Goal: Check status: Check status

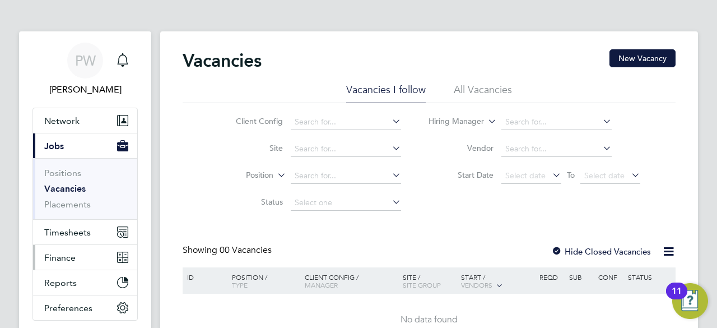
click at [64, 257] on span "Finance" at bounding box center [59, 257] width 31 height 11
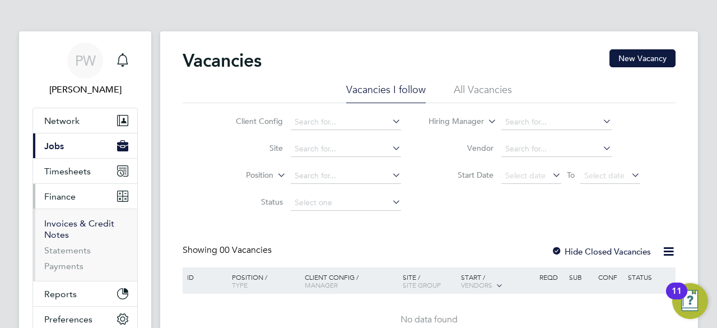
click at [51, 224] on link "Invoices & Credit Notes" at bounding box center [79, 229] width 70 height 22
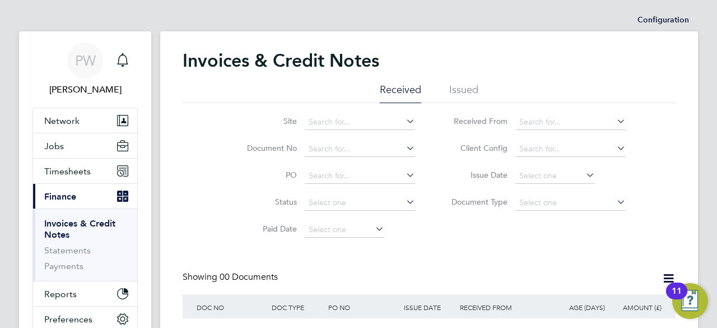
click at [461, 89] on li "Issued" at bounding box center [463, 93] width 29 height 20
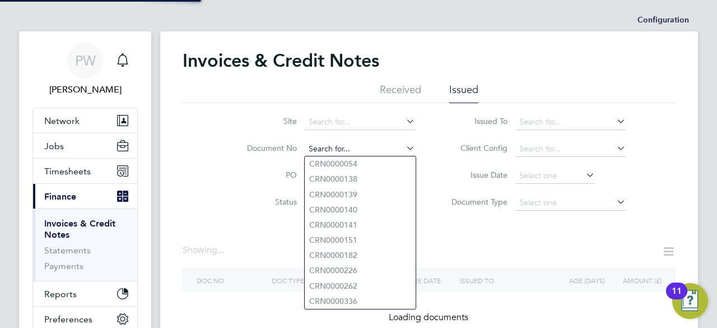
click at [315, 145] on input at bounding box center [360, 149] width 110 height 16
paste input "INV0051294"
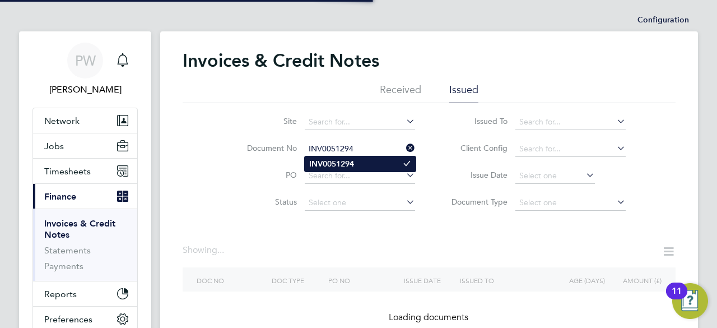
type input "INV0051294"
click at [331, 165] on b "INV0051294" at bounding box center [331, 164] width 45 height 10
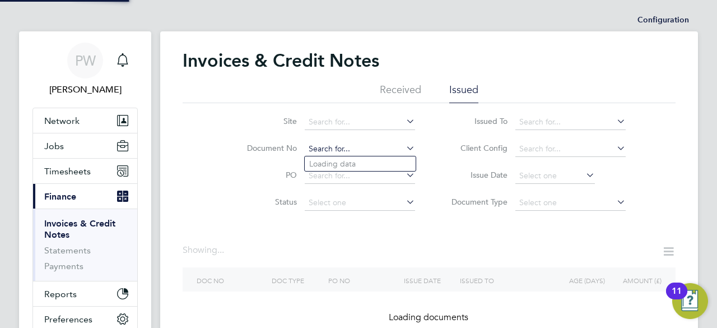
click at [361, 146] on input at bounding box center [360, 149] width 110 height 16
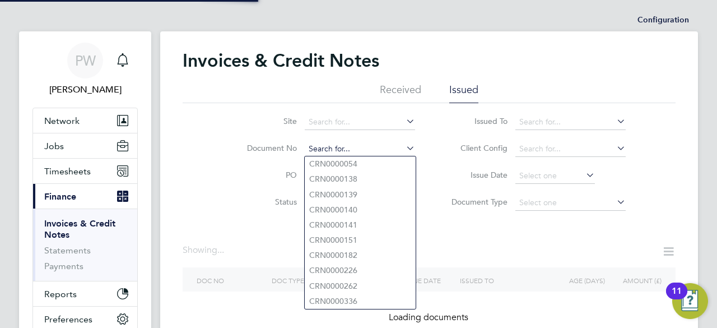
paste input "INV0051294"
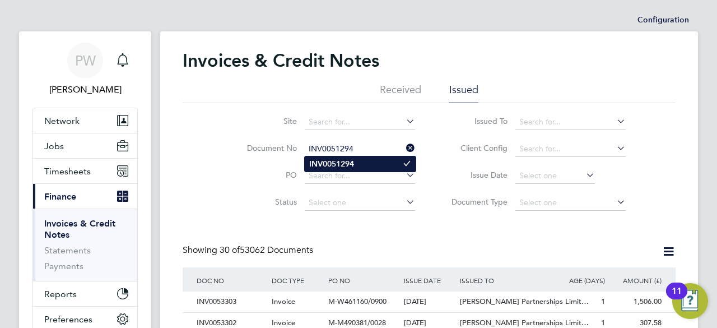
type input "INV0051294"
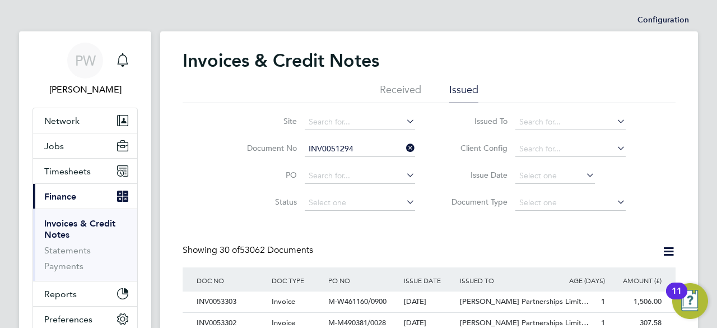
click at [332, 162] on b "INV0051294" at bounding box center [331, 164] width 45 height 10
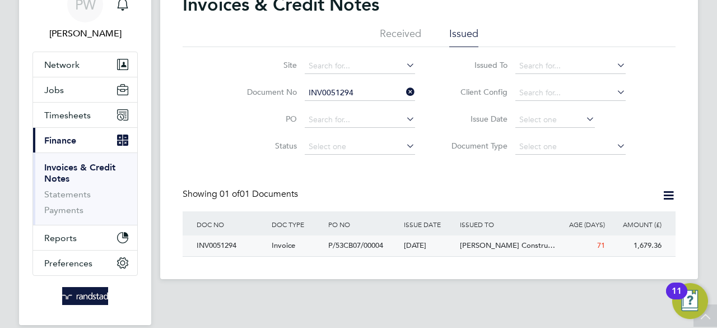
click at [216, 248] on div "INV0051294" at bounding box center [231, 245] width 75 height 21
